Goal: Navigation & Orientation: Go to known website

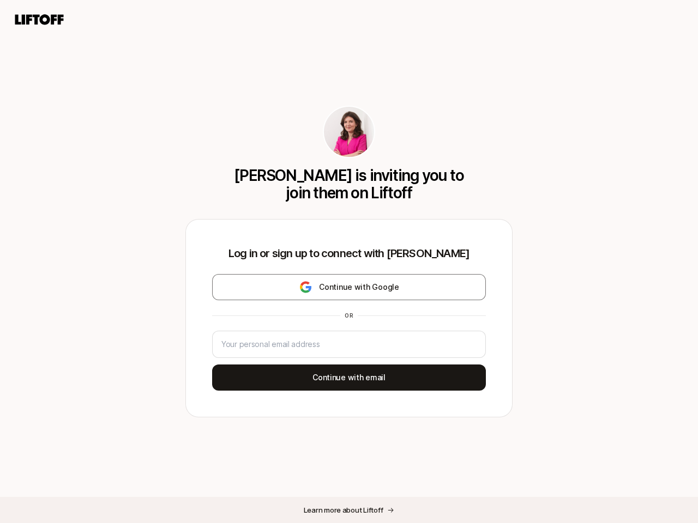
click at [349, 262] on div "Log in or sign up to connect with [PERSON_NAME] Continue with Google or Continu…" at bounding box center [349, 318] width 326 height 197
click at [39, 20] on icon at bounding box center [39, 19] width 52 height 15
click at [349, 287] on div "[PERSON_NAME] is inviting you to join them on Liftoff Log in or sign up to conn…" at bounding box center [349, 261] width 698 height 523
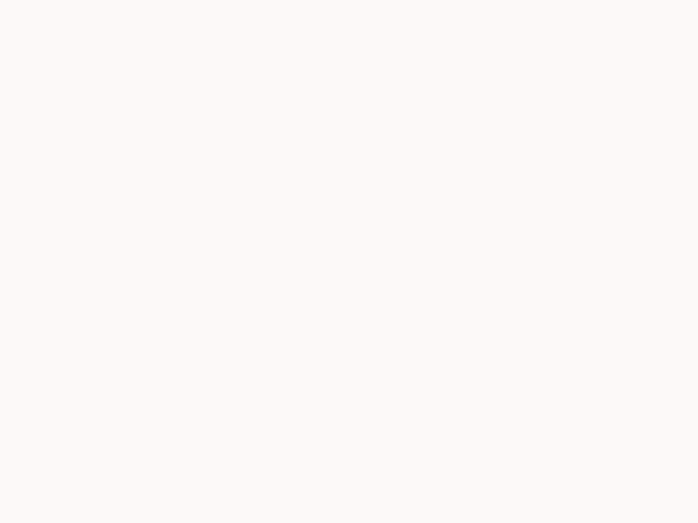
click at [349, 378] on div at bounding box center [349, 261] width 698 height 523
click at [349, 510] on div at bounding box center [349, 261] width 698 height 523
